Goal: Task Accomplishment & Management: Use online tool/utility

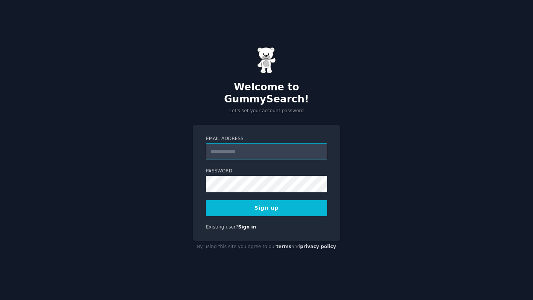
click at [256, 146] on input "Email Address" at bounding box center [266, 151] width 121 height 17
type input "**********"
click at [206, 200] on button "Sign up" at bounding box center [266, 208] width 121 height 16
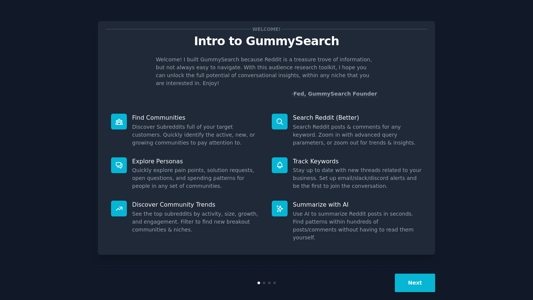
click at [403, 274] on button "Next" at bounding box center [415, 283] width 40 height 18
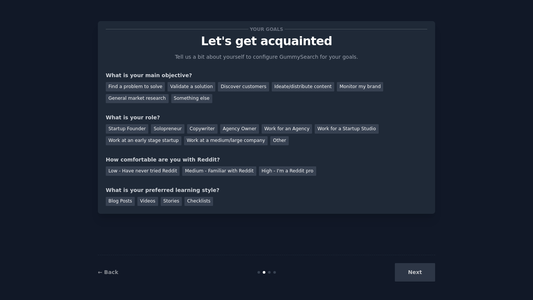
click at [403, 269] on div "Next" at bounding box center [379, 272] width 113 height 18
click at [151, 89] on div "Find a problem to solve" at bounding box center [135, 86] width 59 height 9
click at [156, 99] on div "General market research" at bounding box center [137, 98] width 63 height 9
click at [154, 91] on div "Find a problem to solve" at bounding box center [135, 86] width 59 height 9
click at [268, 132] on div "Work for an Agency" at bounding box center [287, 128] width 50 height 9
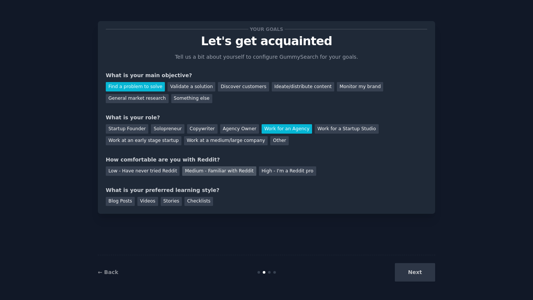
click at [197, 172] on div "Medium - Familiar with Reddit" at bounding box center [219, 170] width 74 height 9
click at [190, 202] on div "Checklists" at bounding box center [198, 201] width 29 height 9
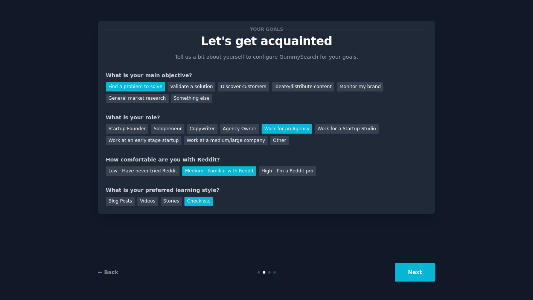
click at [412, 278] on button "Next" at bounding box center [415, 272] width 40 height 18
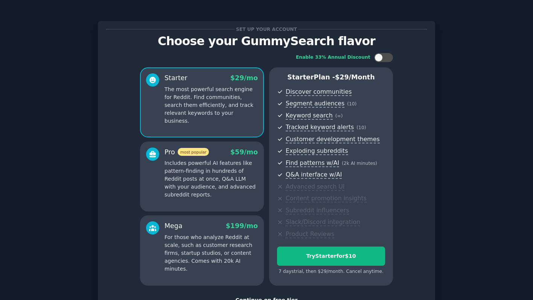
scroll to position [57, 0]
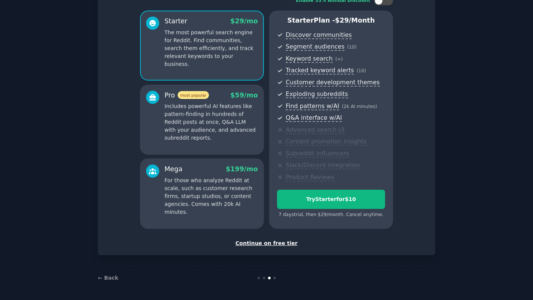
click at [276, 243] on div "Continue on free tier" at bounding box center [266, 243] width 321 height 8
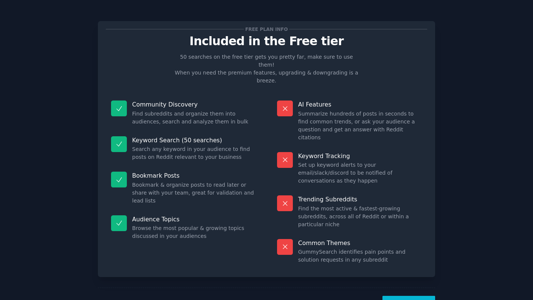
click at [397, 296] on button "Let's Go!" at bounding box center [408, 305] width 53 height 18
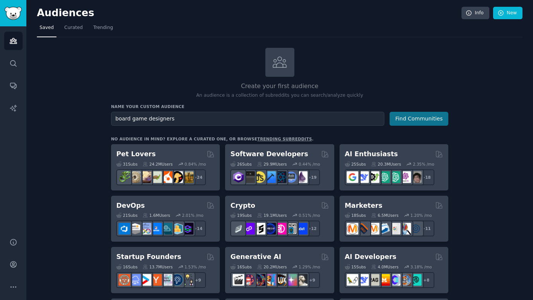
type input "board game designers"
click at [416, 119] on button "Find Communities" at bounding box center [419, 119] width 59 height 14
